Goal: Navigation & Orientation: Find specific page/section

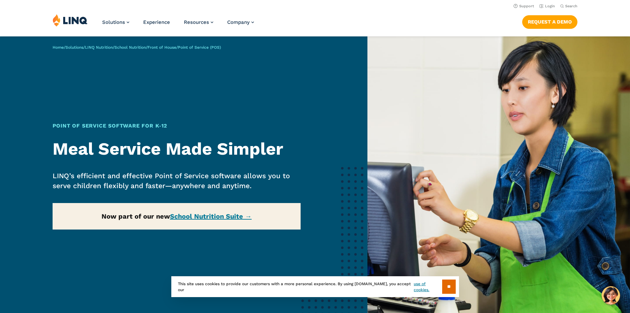
click at [205, 218] on div "Home / Solutions / LINQ Nutrition / School Nutrition / Front of House / Point o…" at bounding box center [184, 187] width 368 height 302
click at [448, 282] on input "**" at bounding box center [449, 286] width 14 height 14
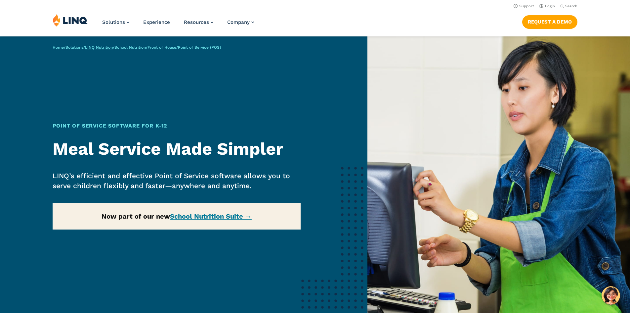
click at [106, 49] on link "LINQ Nutrition" at bounding box center [99, 47] width 28 height 5
